Goal: Transaction & Acquisition: Purchase product/service

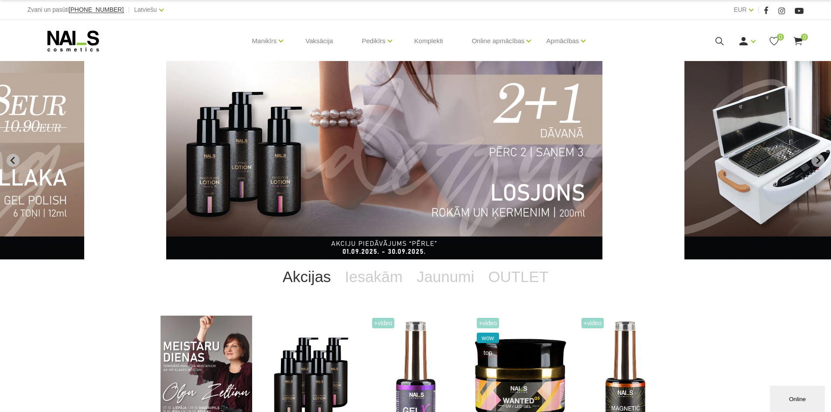
click at [721, 43] on icon at bounding box center [719, 41] width 11 height 11
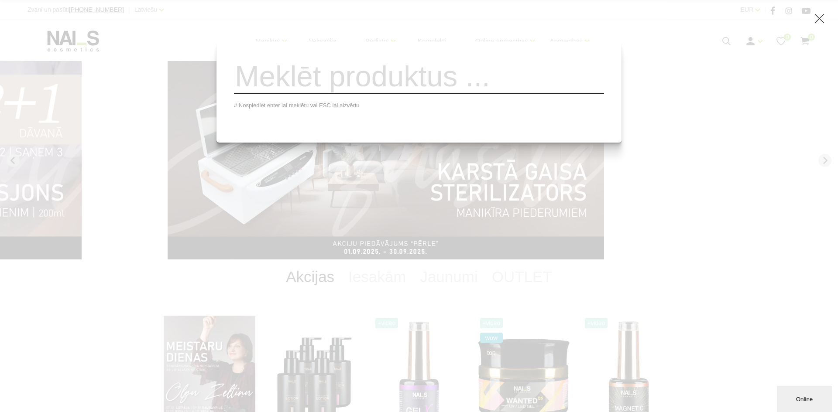
click at [320, 81] on input "search" at bounding box center [419, 76] width 370 height 35
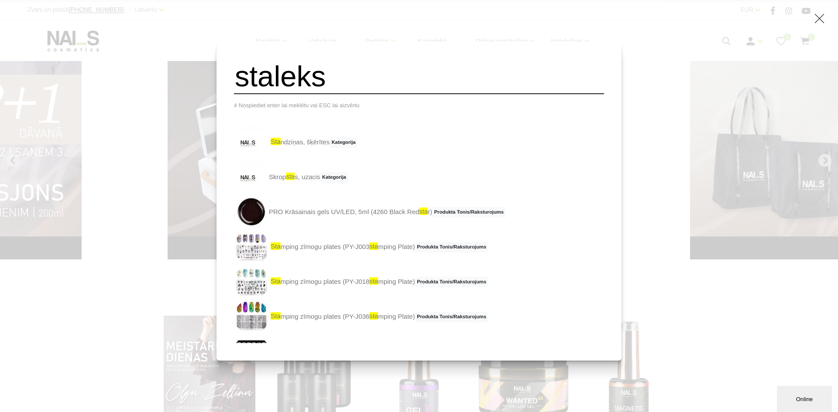
type input "staleks"
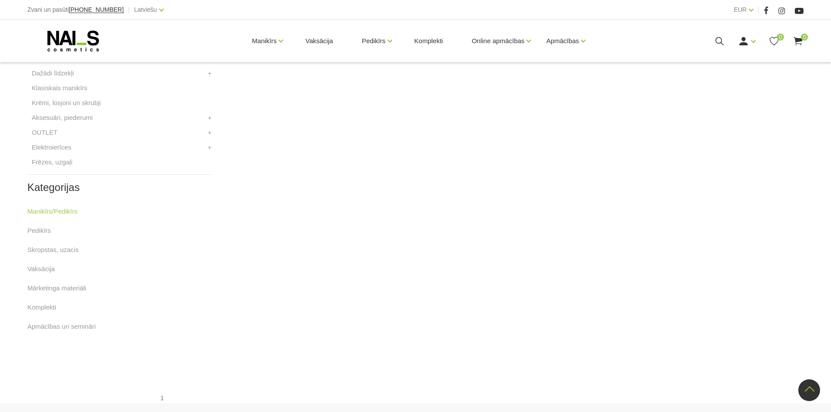
scroll to position [349, 0]
click at [68, 145] on link "Elektroierīces" at bounding box center [52, 144] width 40 height 10
